Goal: Register for event/course

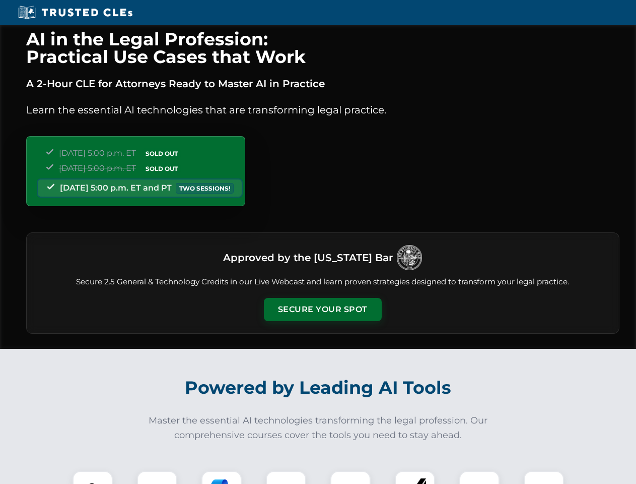
click at [322, 309] on button "Secure Your Spot" at bounding box center [323, 309] width 118 height 23
click at [93, 477] on img at bounding box center [92, 490] width 29 height 29
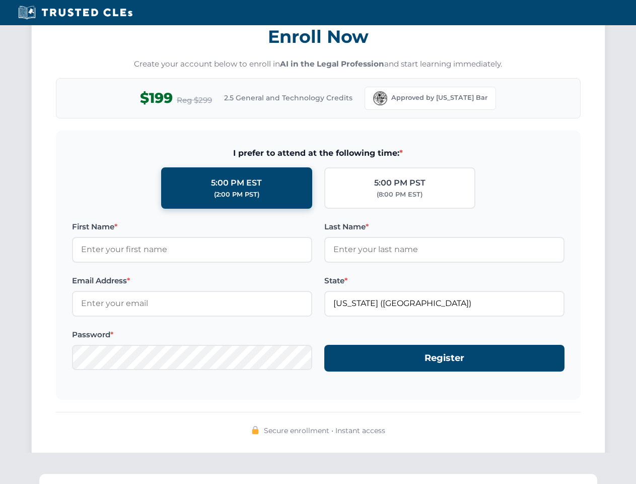
scroll to position [989, 0]
